Goal: Transaction & Acquisition: Subscribe to service/newsletter

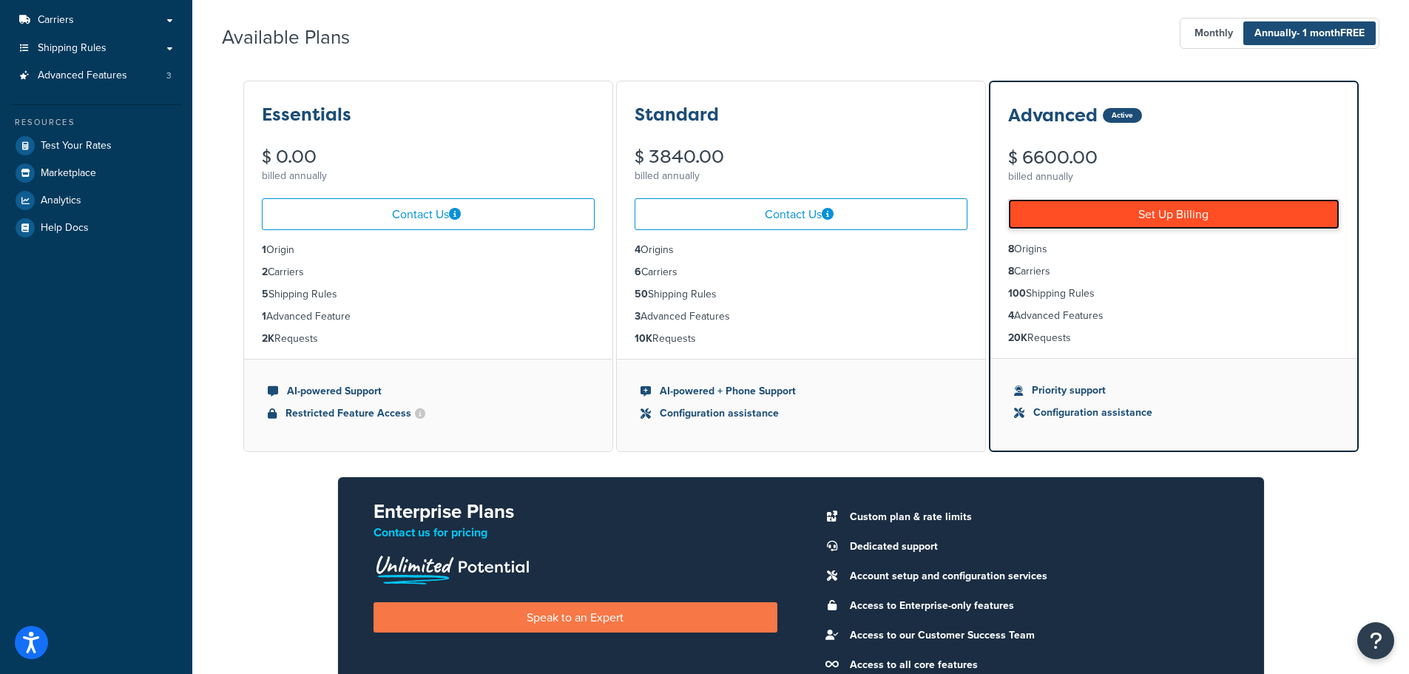
click at [1159, 211] on link "Set Up Billing" at bounding box center [1173, 214] width 331 height 30
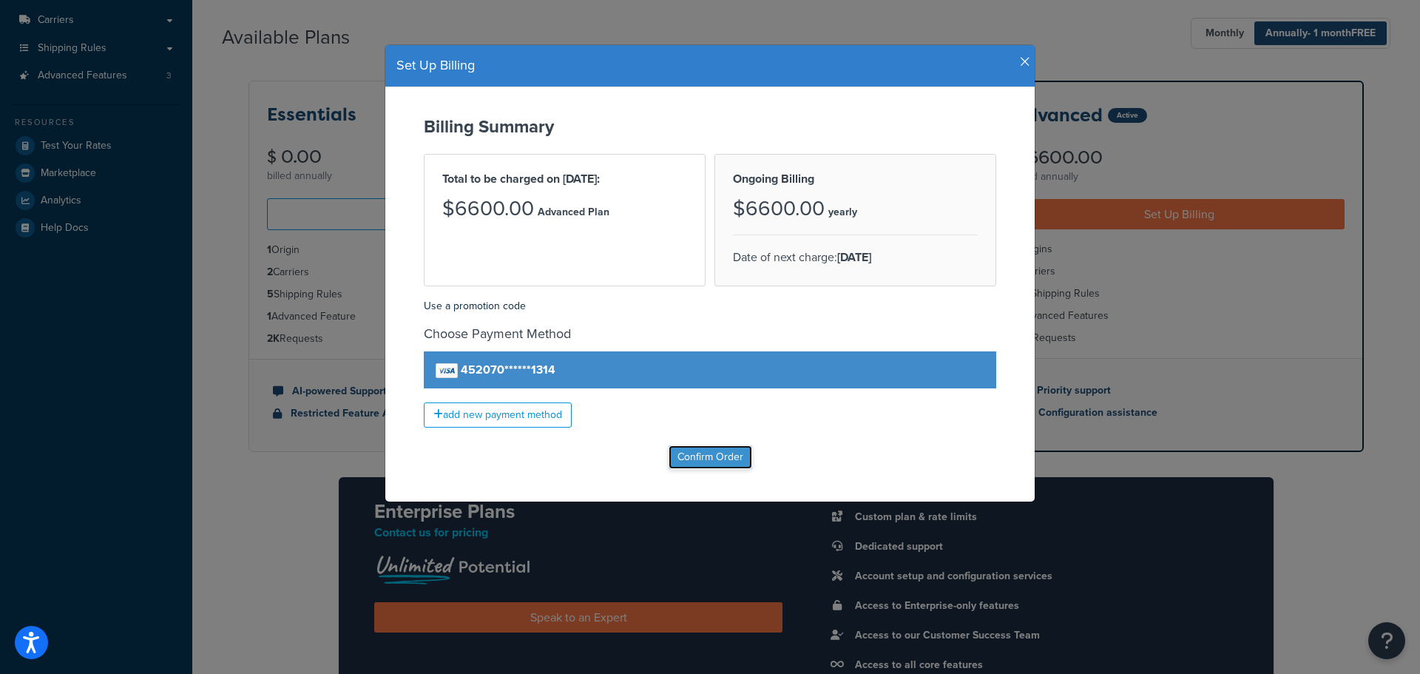
click at [715, 464] on input "Confirm Order" at bounding box center [710, 457] width 84 height 24
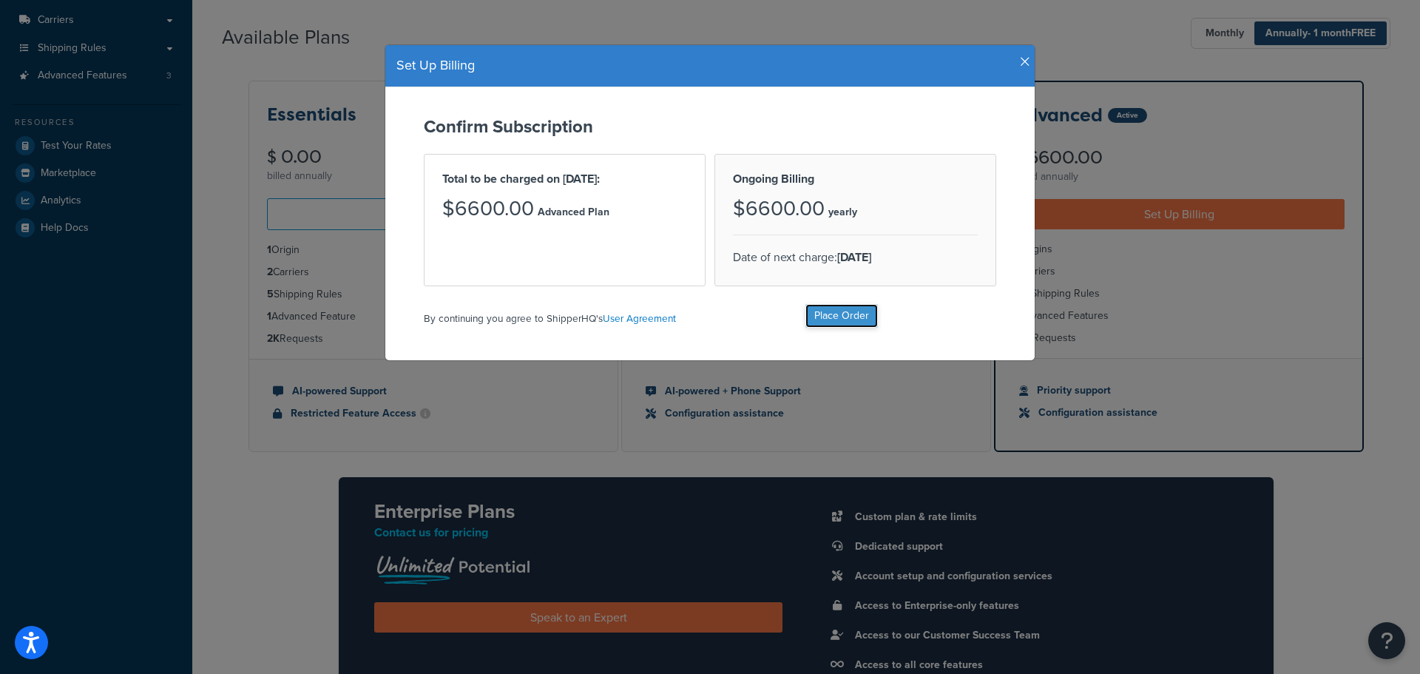
click at [813, 317] on input "Place Order" at bounding box center [841, 316] width 72 height 24
type input "Place Order"
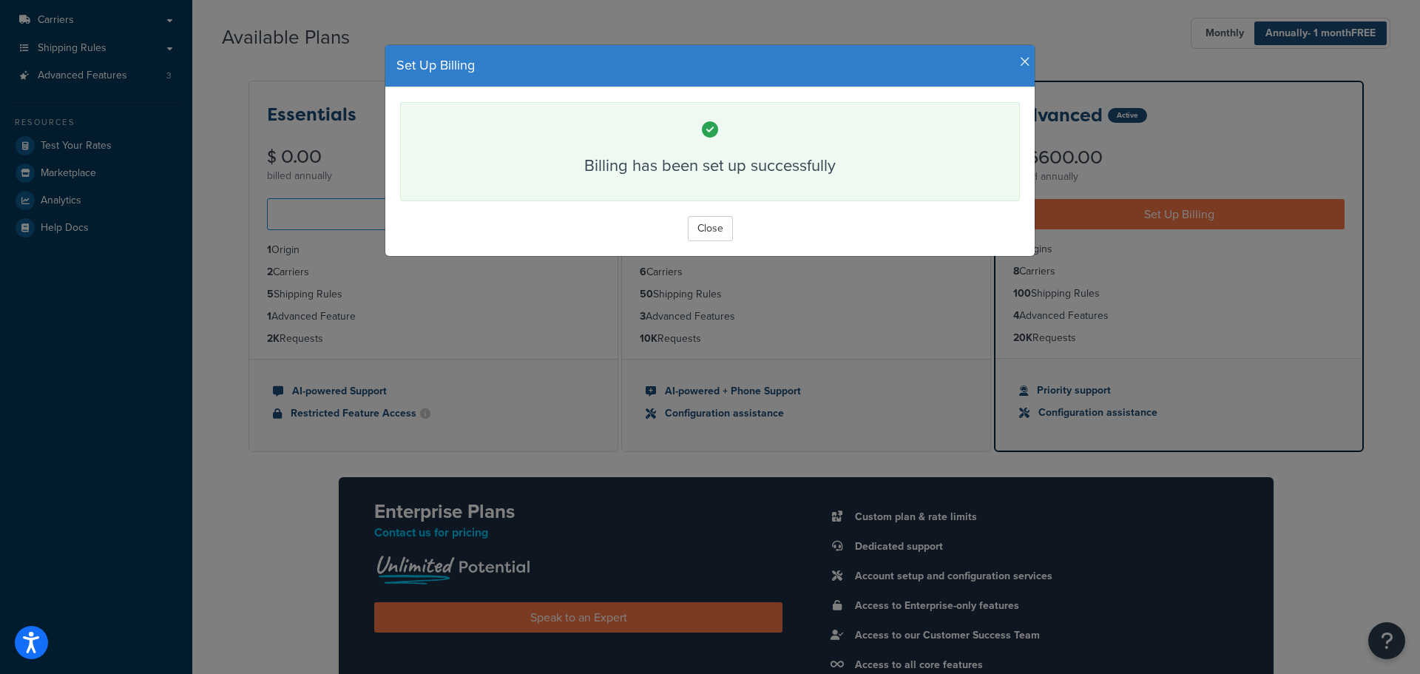
click at [677, 229] on div "Close" at bounding box center [710, 228] width 620 height 25
click at [691, 229] on button "Close" at bounding box center [710, 228] width 45 height 25
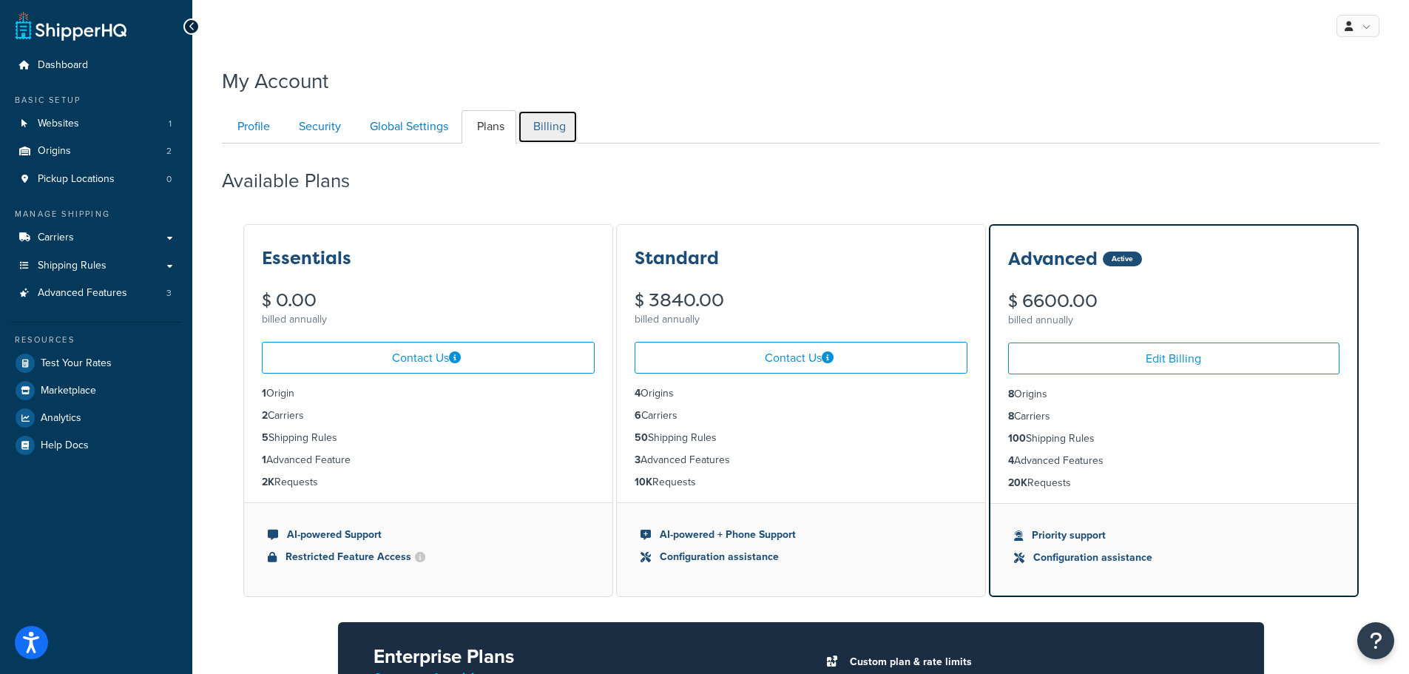
drag, startPoint x: 555, startPoint y: 124, endPoint x: 597, endPoint y: 125, distance: 42.2
click at [555, 124] on link "Billing" at bounding box center [548, 126] width 60 height 33
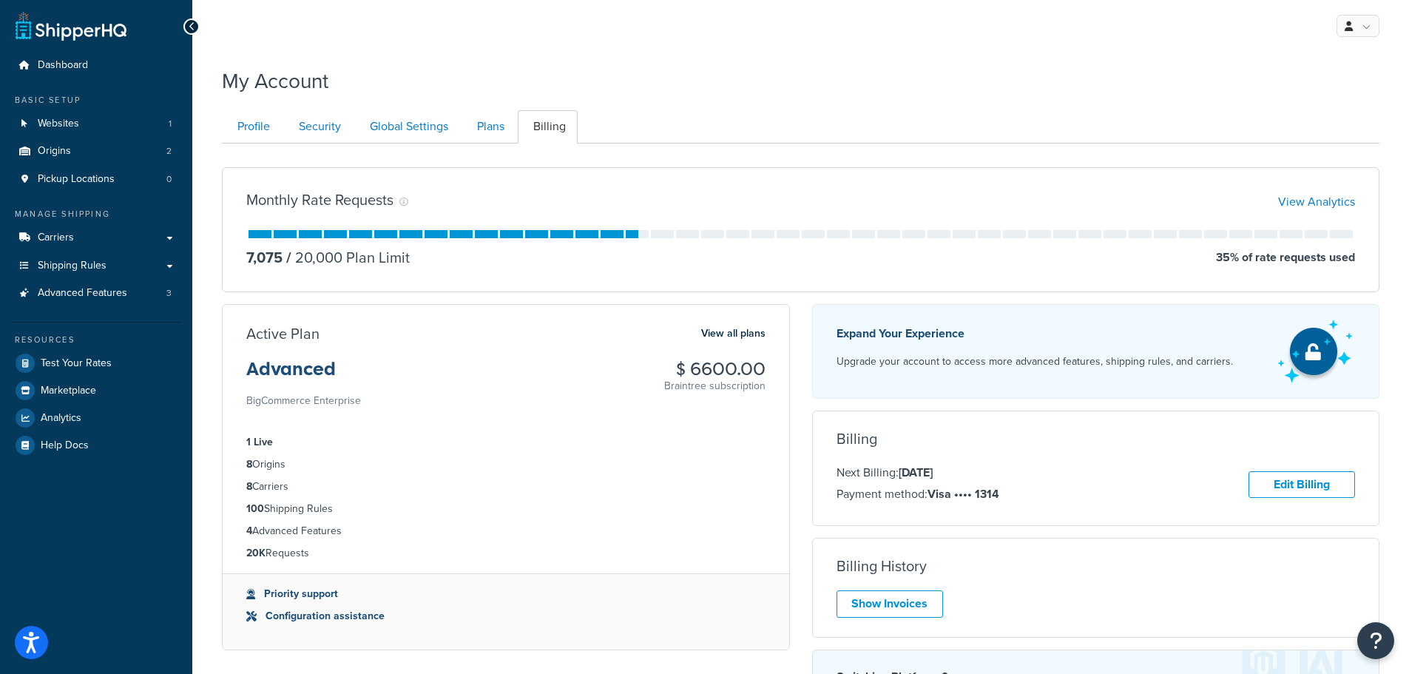
scroll to position [143, 0]
